Goal: Task Accomplishment & Management: Manage account settings

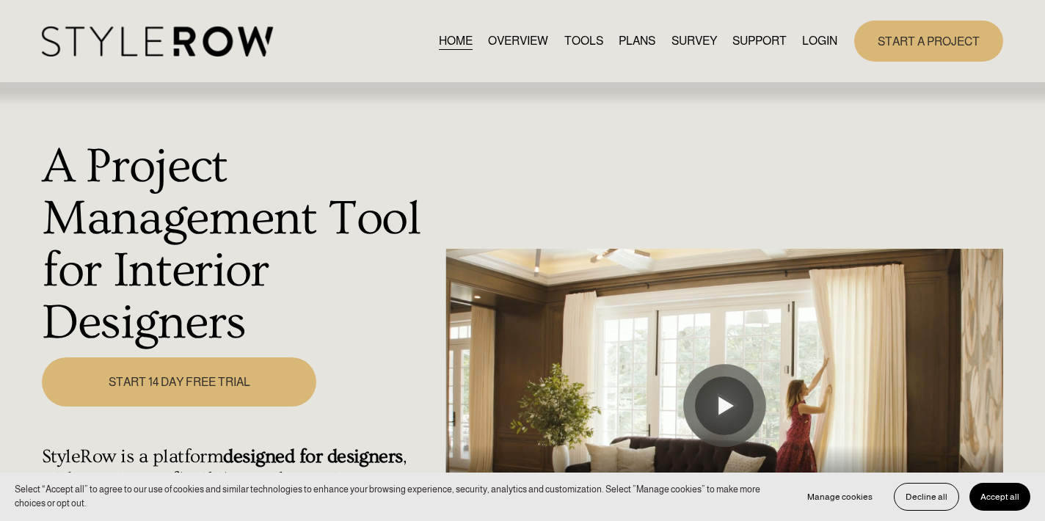
click at [813, 26] on div "HOME OVERVIEW TOOLS PLANS SURVEY SUPPORT" at bounding box center [522, 41] width 961 height 40
click at [814, 40] on link "LOGIN" at bounding box center [819, 42] width 35 height 20
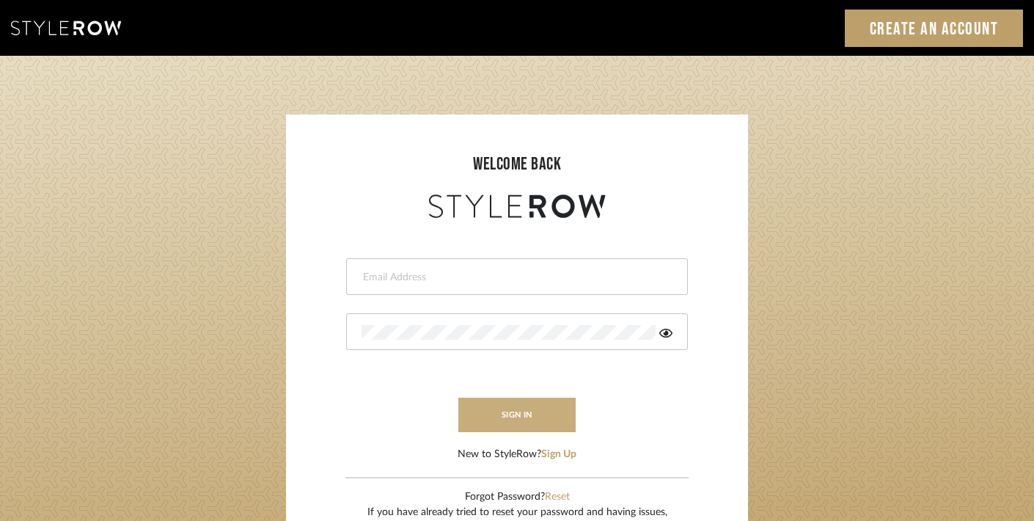
type input "trisha@tfoxproductions.com"
click at [538, 414] on button "sign in" at bounding box center [516, 415] width 117 height 34
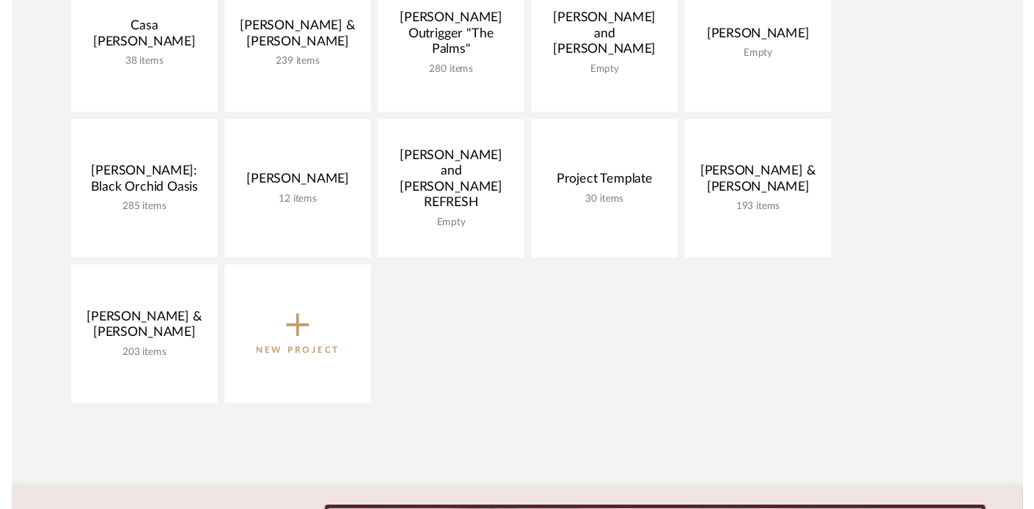
scroll to position [392, 0]
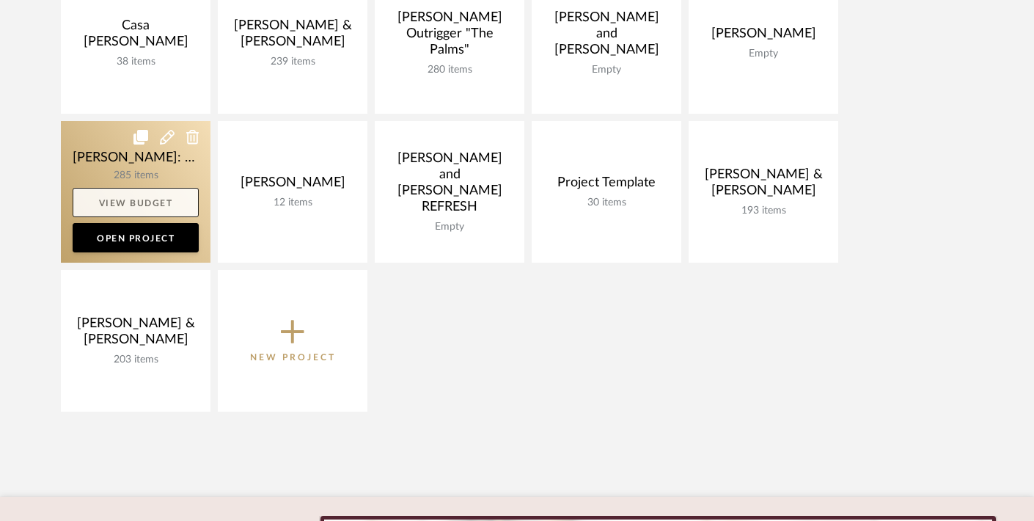
click at [142, 202] on link "View Budget" at bounding box center [136, 202] width 126 height 29
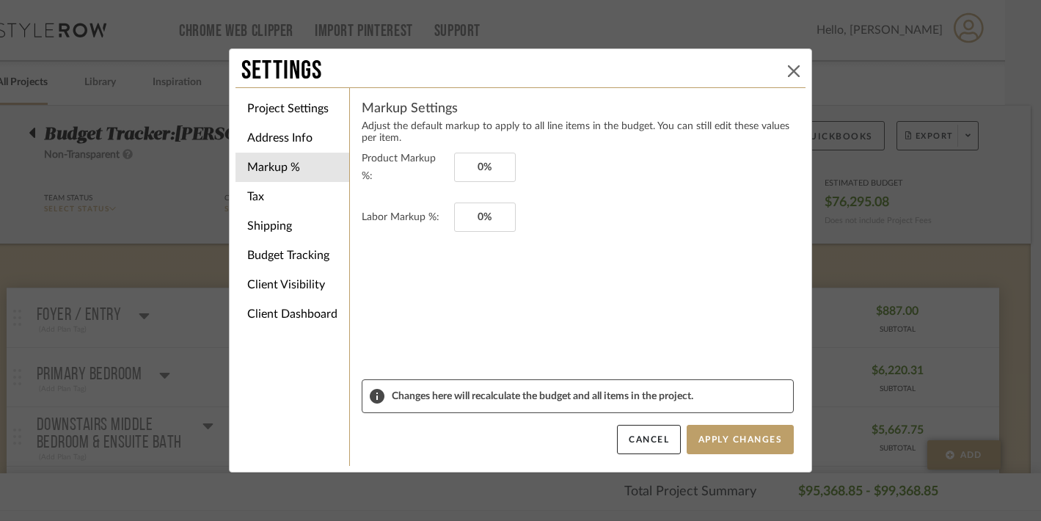
click at [789, 70] on icon at bounding box center [794, 71] width 12 height 12
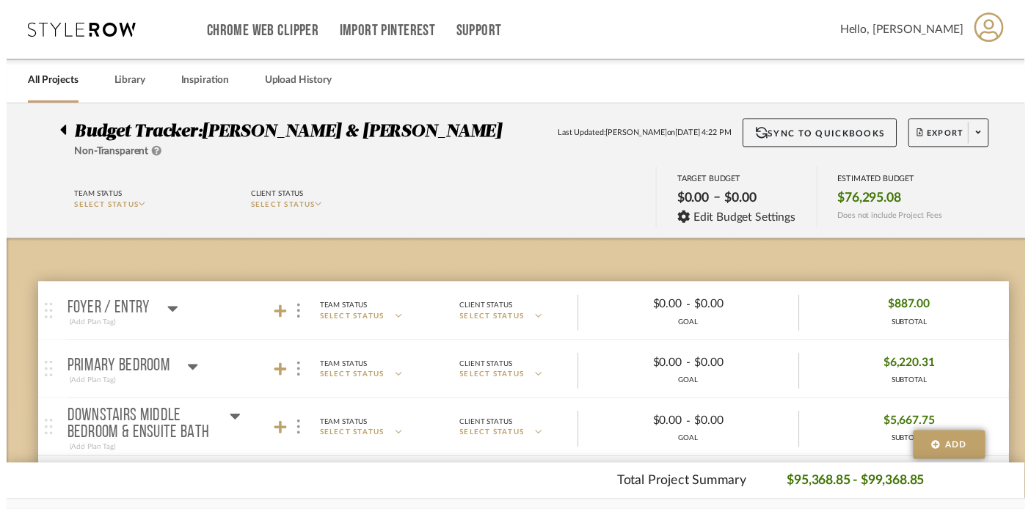
scroll to position [0, 26]
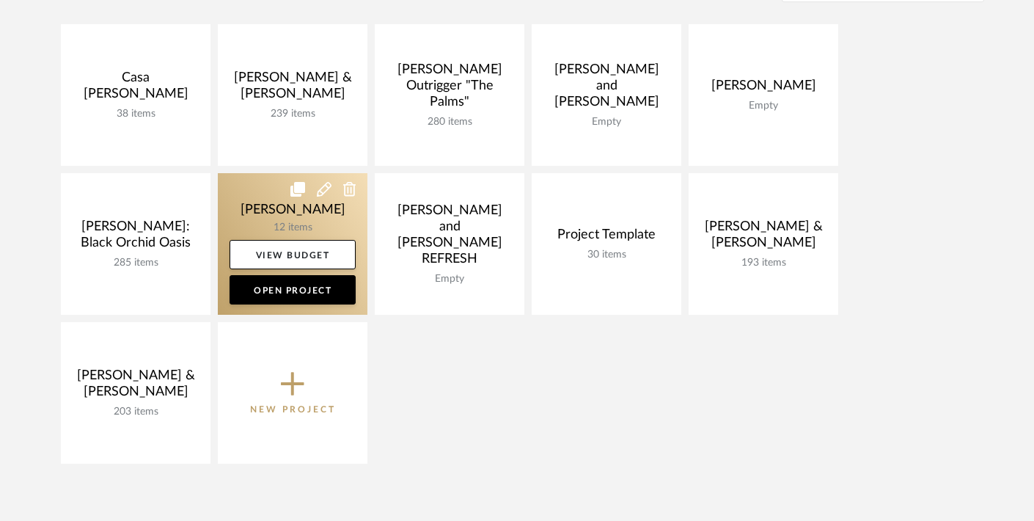
scroll to position [318, 0]
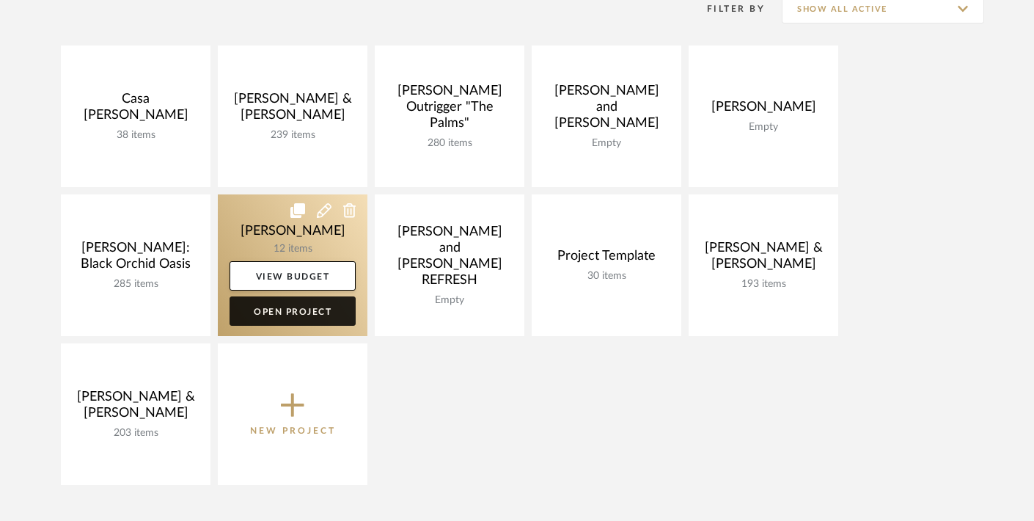
click at [277, 304] on link "Open Project" at bounding box center [293, 310] width 126 height 29
